Goal: Find specific page/section: Locate item on page

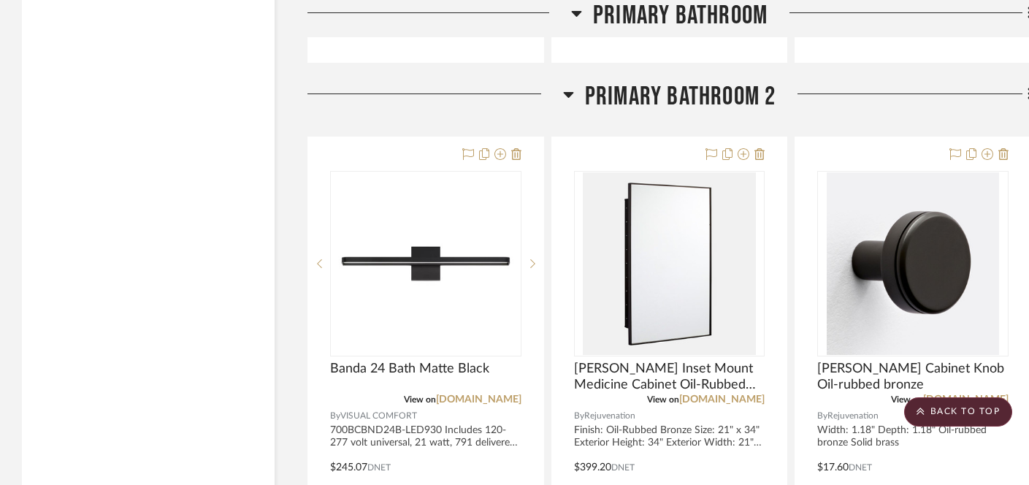
scroll to position [5758, 0]
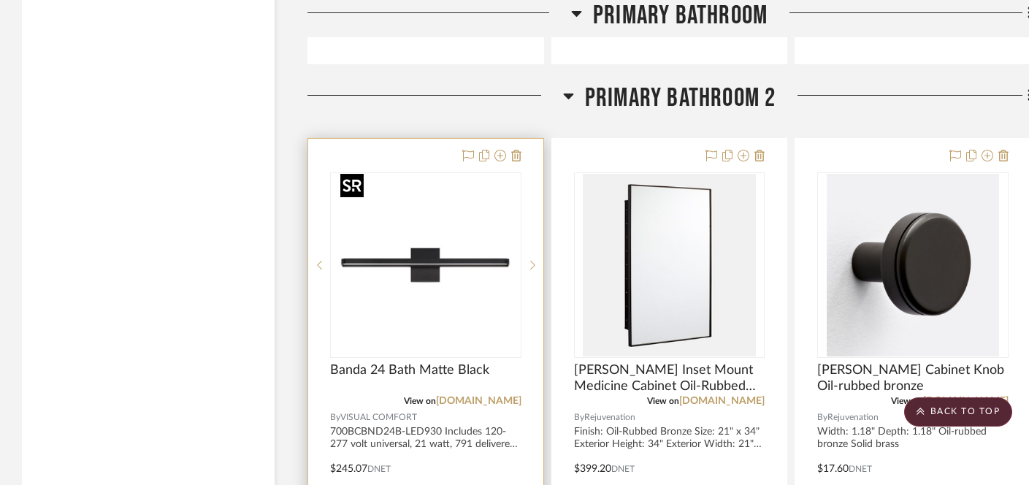
click at [0, 0] on img at bounding box center [0, 0] width 0 height 0
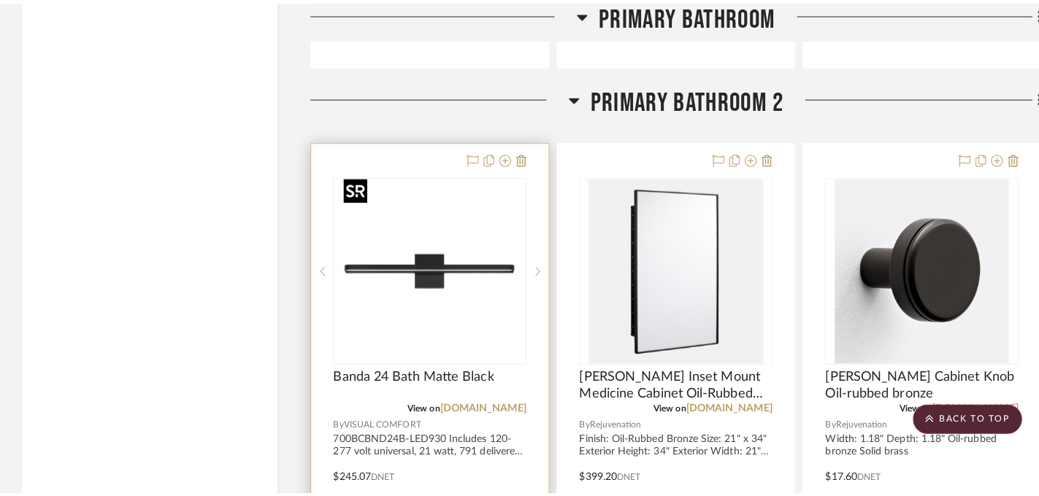
scroll to position [0, 0]
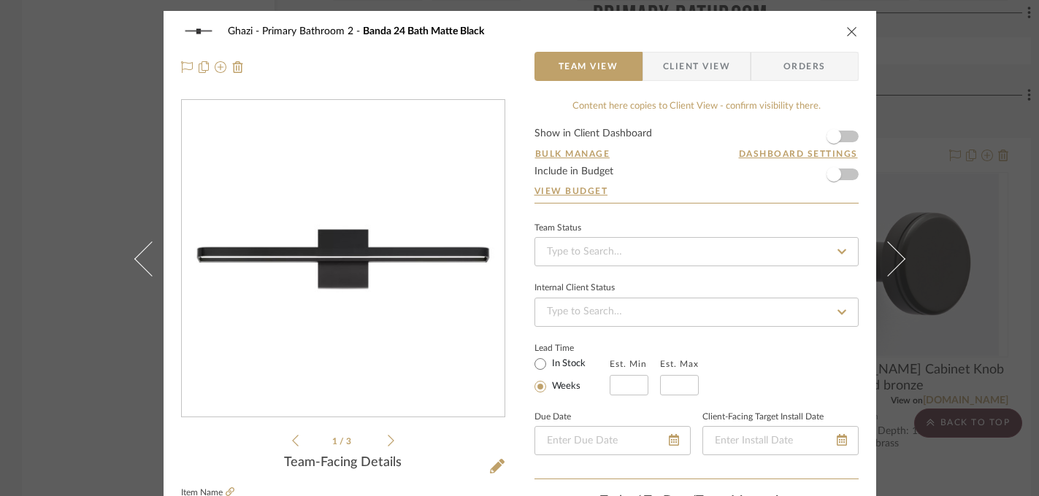
click at [318, 270] on img "0" at bounding box center [343, 259] width 317 height 317
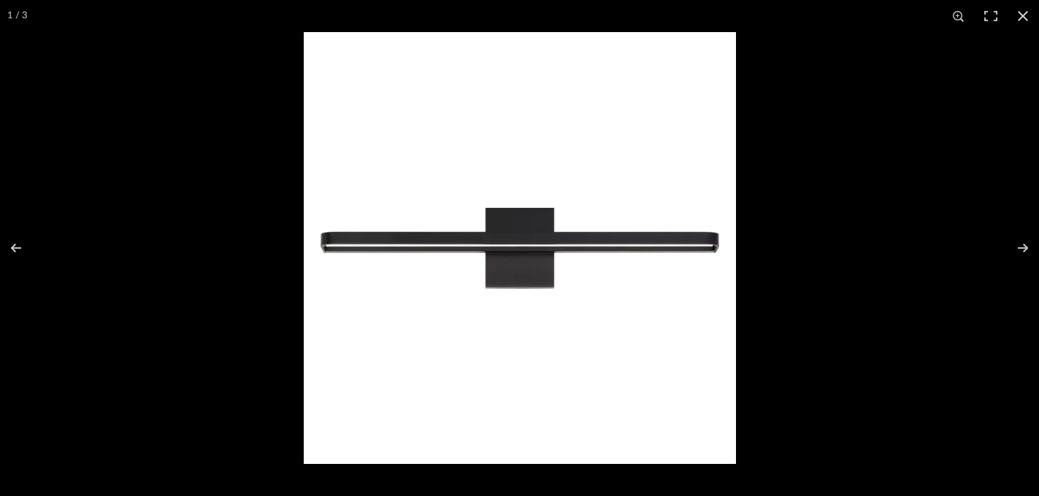
click at [812, 258] on div at bounding box center [823, 280] width 1039 height 496
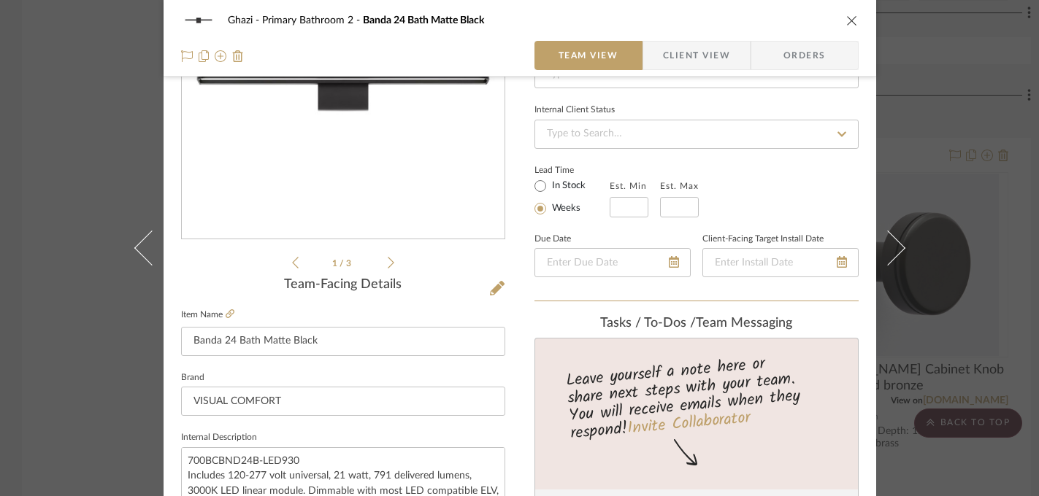
scroll to position [192, 0]
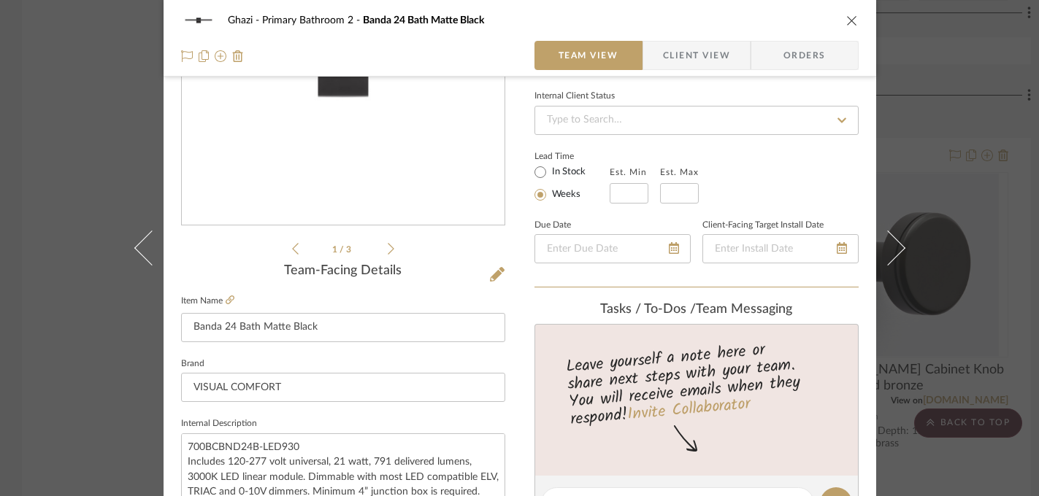
click at [996, 231] on div "Ghazi Primary Bathroom 2 Banda 24 Bath Matte Black Team View Client View Orders…" at bounding box center [519, 248] width 1039 height 496
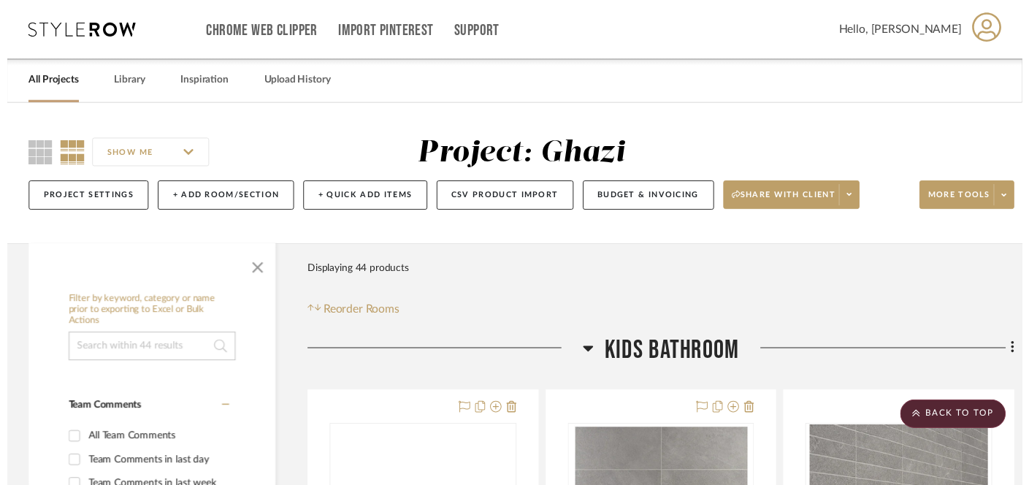
scroll to position [5758, 0]
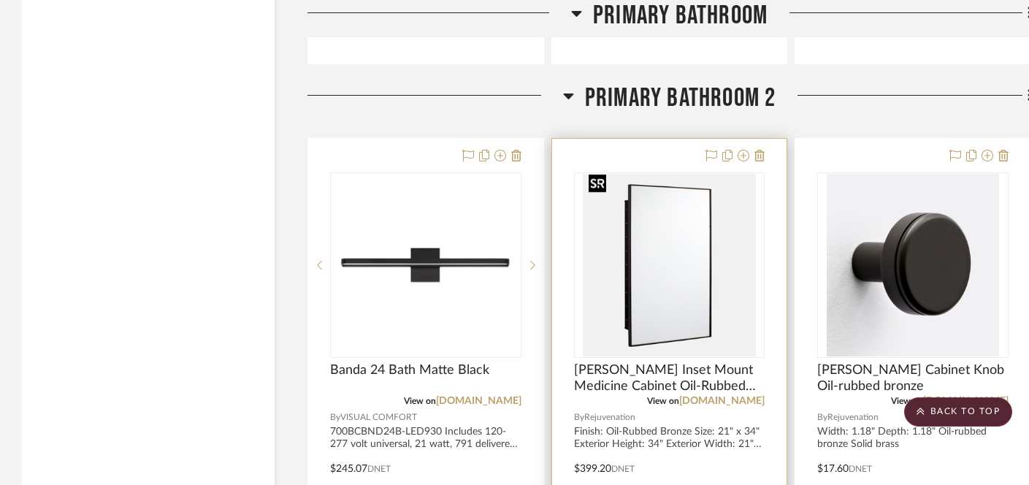
click at [655, 223] on img "0" at bounding box center [669, 265] width 172 height 183
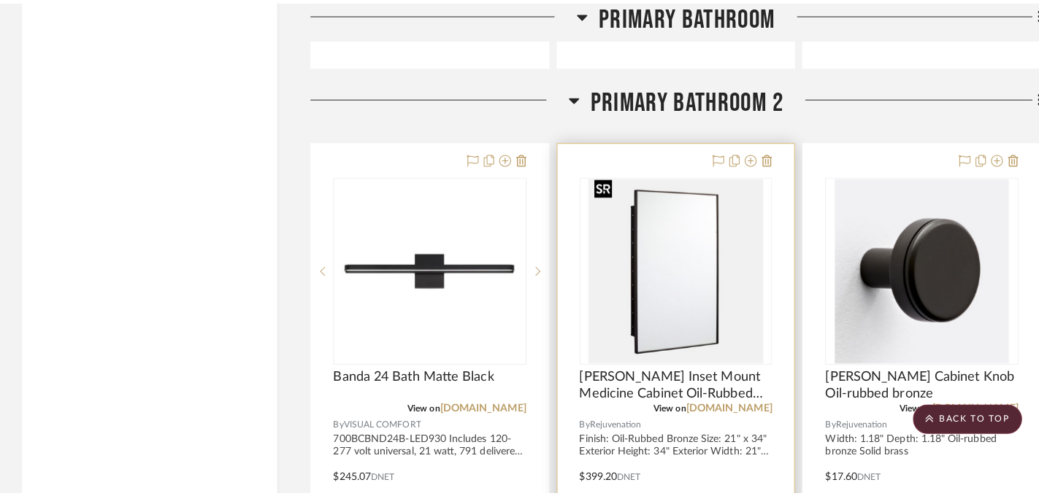
scroll to position [0, 0]
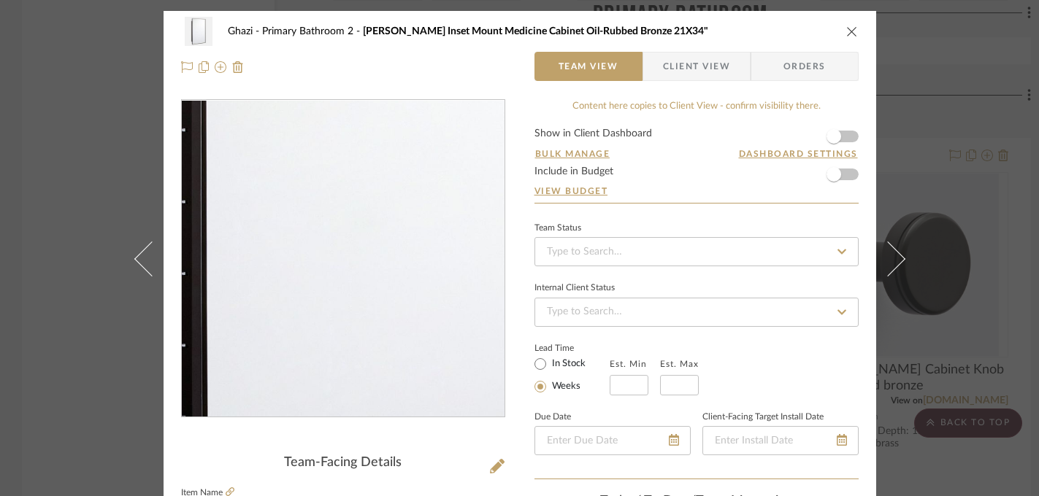
click at [317, 277] on img "0" at bounding box center [343, 259] width 300 height 317
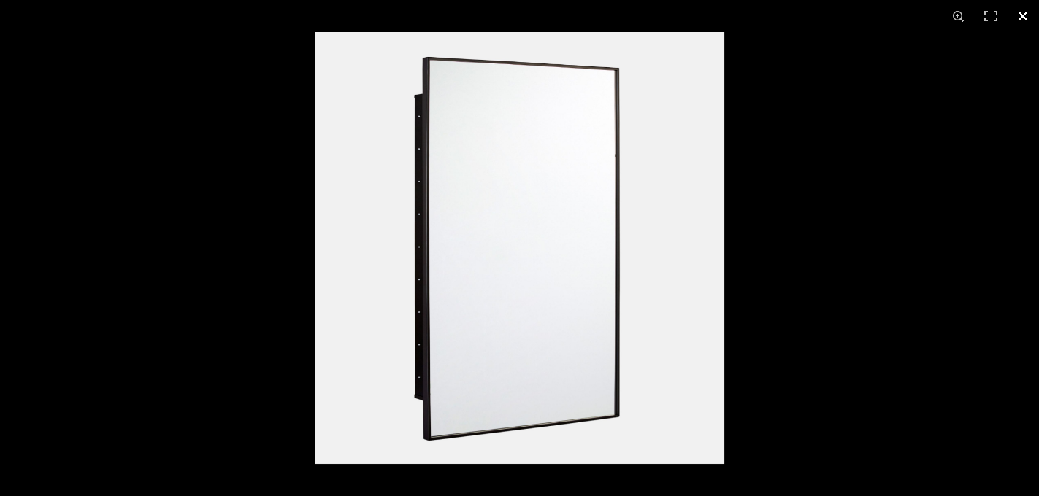
click at [801, 356] on div at bounding box center [834, 280] width 1039 height 496
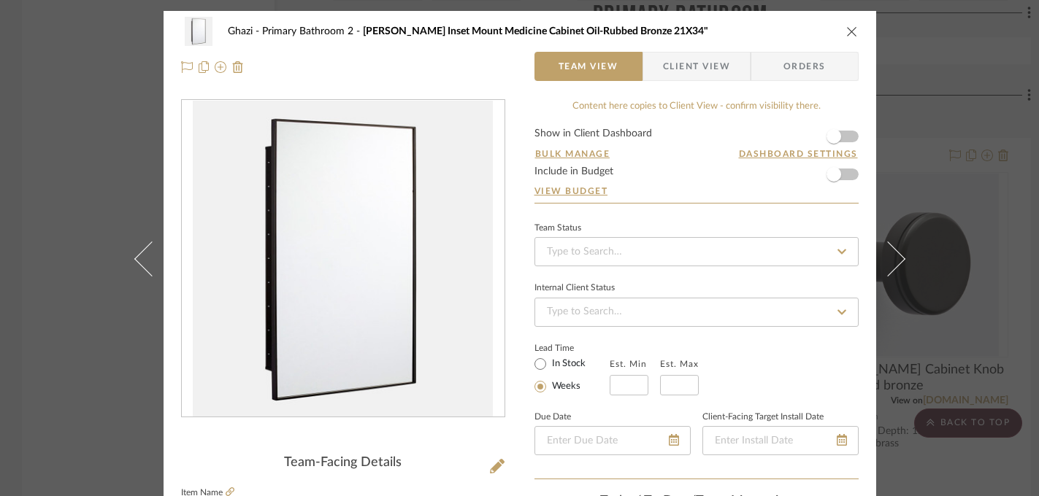
click at [905, 351] on button at bounding box center [896, 259] width 41 height 496
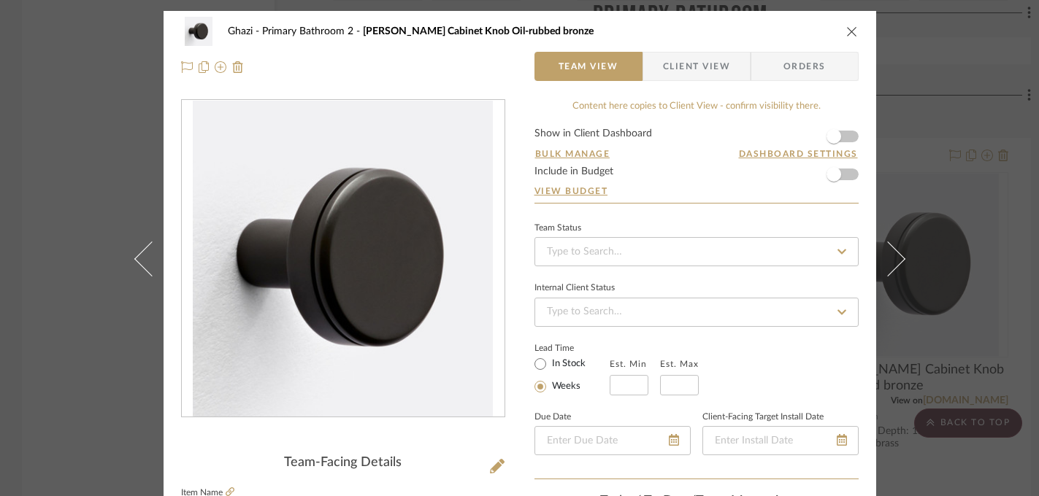
click at [917, 261] on div "Ghazi Primary Bathroom 2 [PERSON_NAME] Cabinet Knob Oil-rubbed bronze Team View…" at bounding box center [519, 248] width 1039 height 496
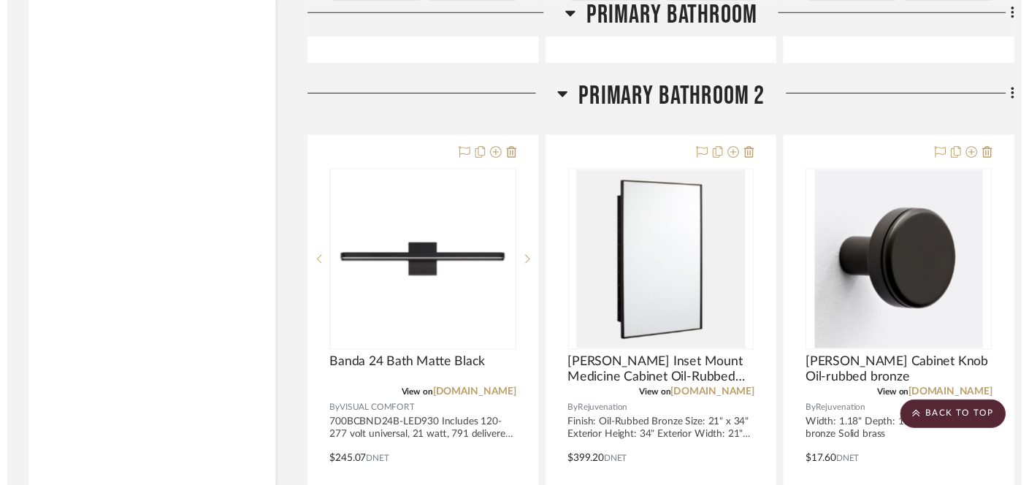
scroll to position [5758, 0]
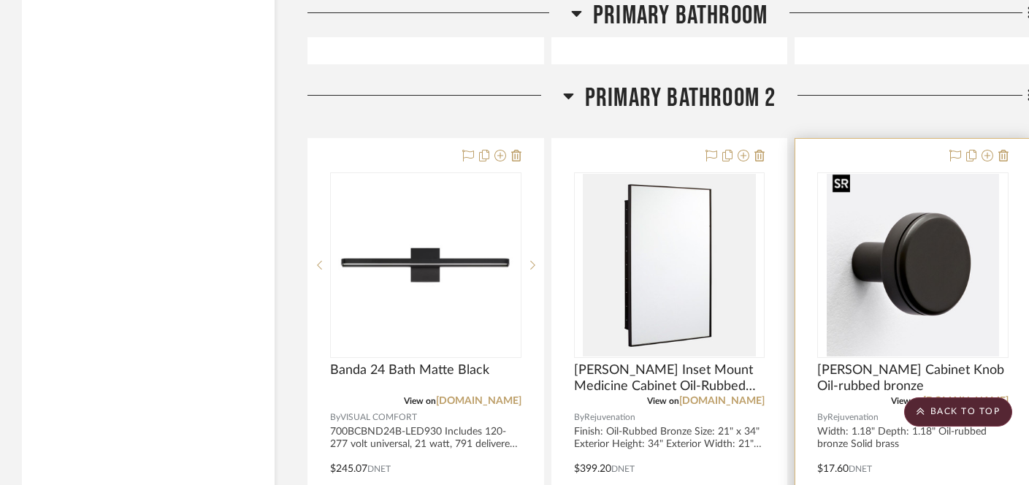
click at [924, 253] on img "0" at bounding box center [913, 265] width 172 height 183
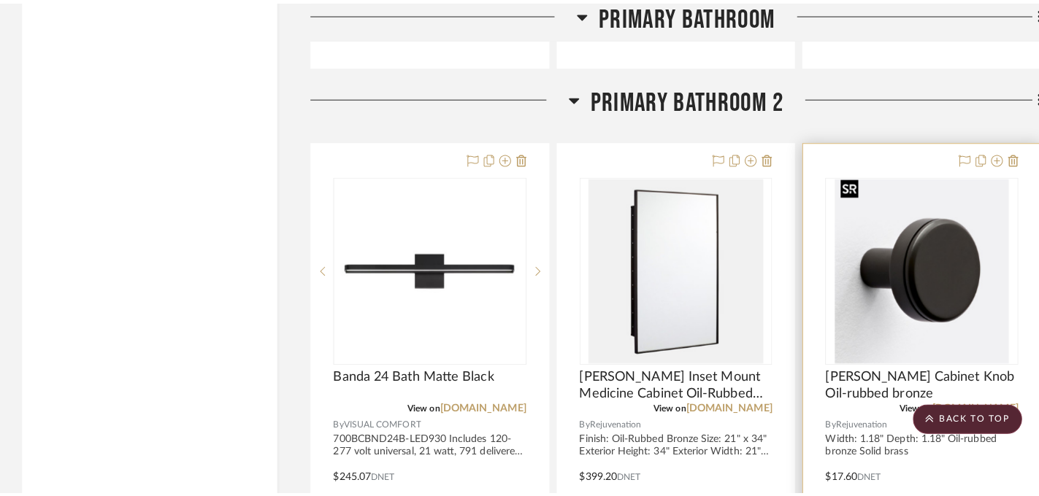
scroll to position [0, 0]
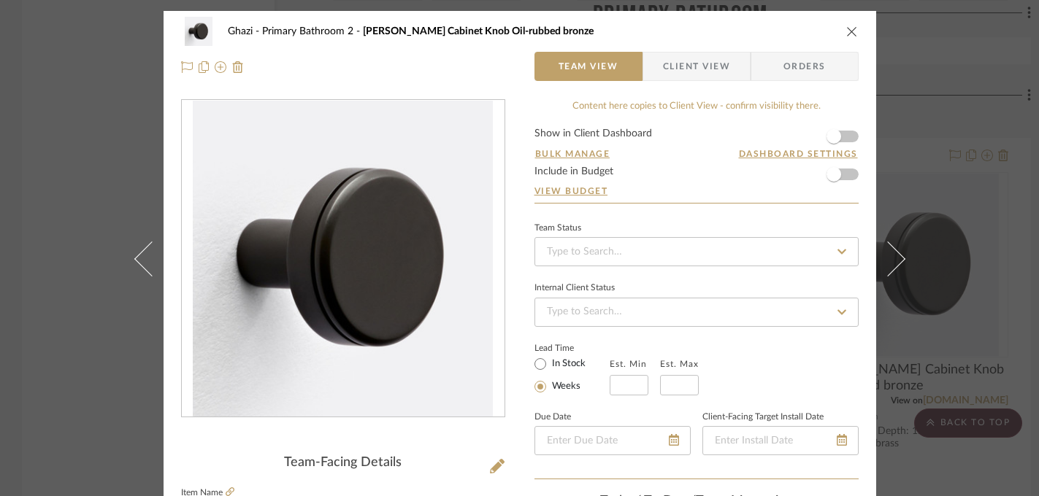
click at [988, 212] on div "Ghazi Primary Bathroom 2 [PERSON_NAME] Cabinet Knob Oil-rubbed bronze Team View…" at bounding box center [519, 248] width 1039 height 496
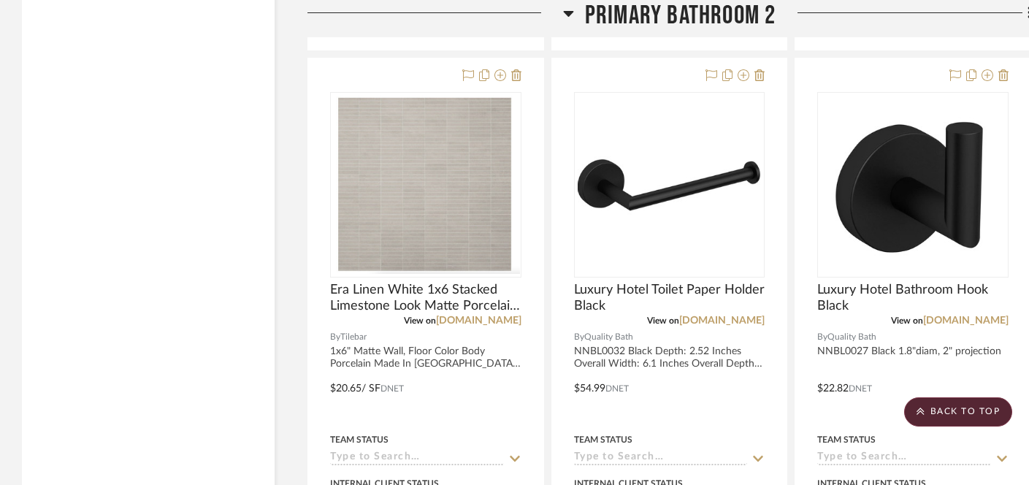
scroll to position [6470, 0]
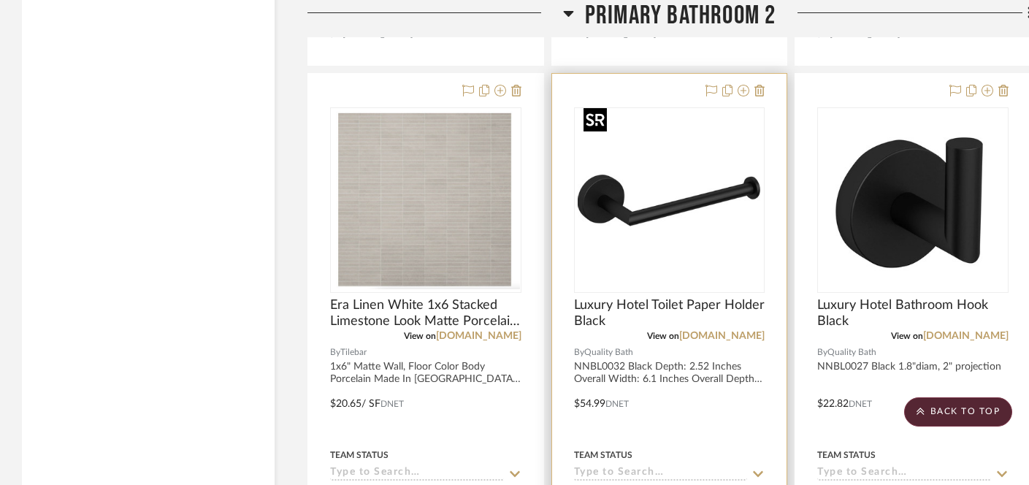
click at [652, 203] on img "0" at bounding box center [669, 200] width 183 height 183
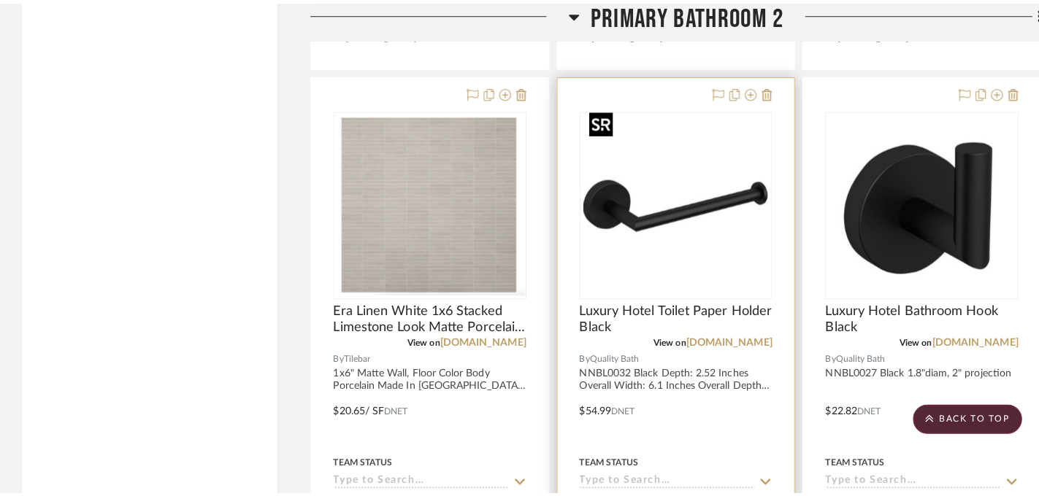
scroll to position [0, 0]
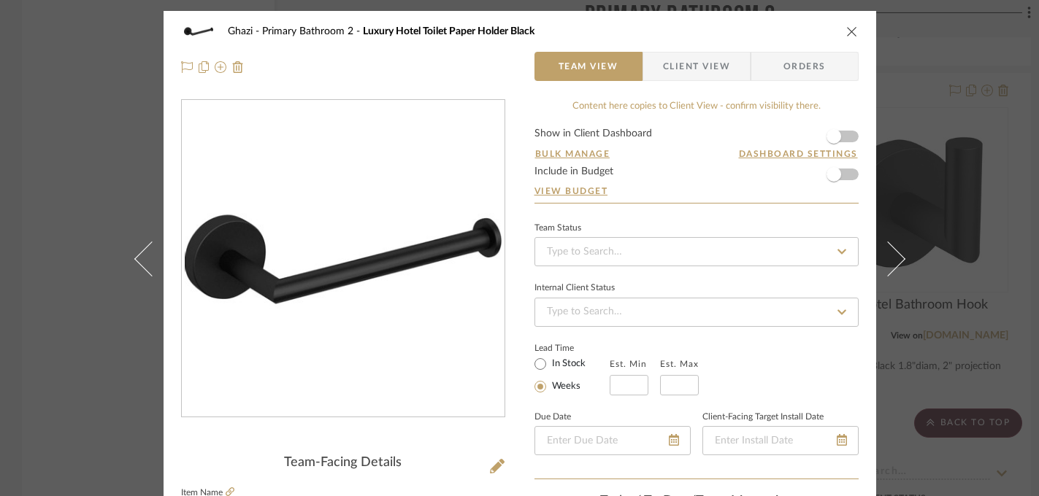
click at [964, 237] on div "Ghazi Primary Bathroom 2 Luxury Hotel Toilet Paper Holder Black Team View Clien…" at bounding box center [519, 248] width 1039 height 496
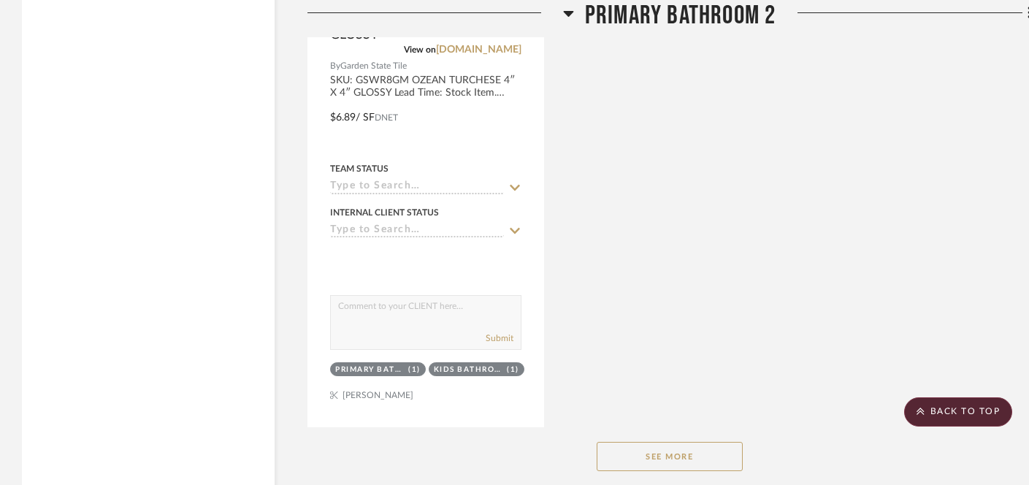
scroll to position [7406, 0]
click at [682, 440] on button "See More" at bounding box center [670, 454] width 146 height 29
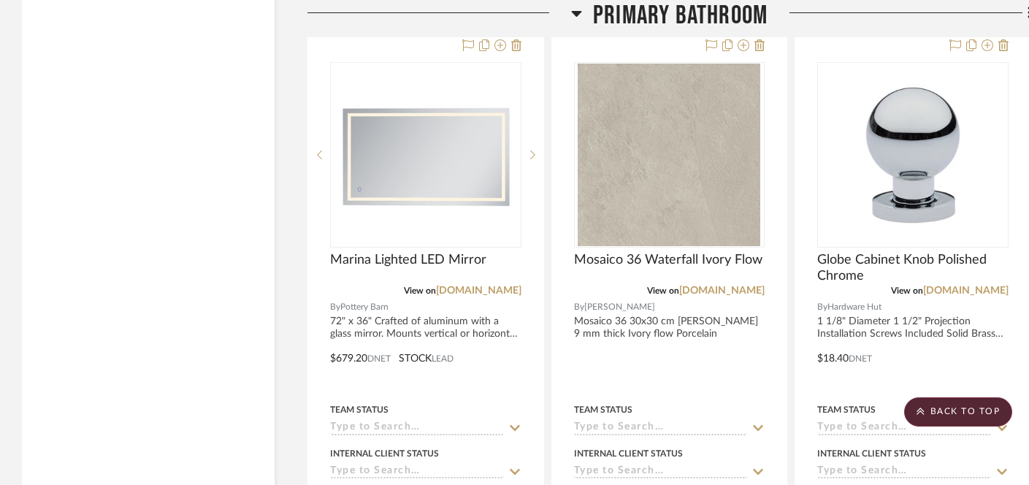
scroll to position [4345, 0]
